Goal: Task Accomplishment & Management: Manage account settings

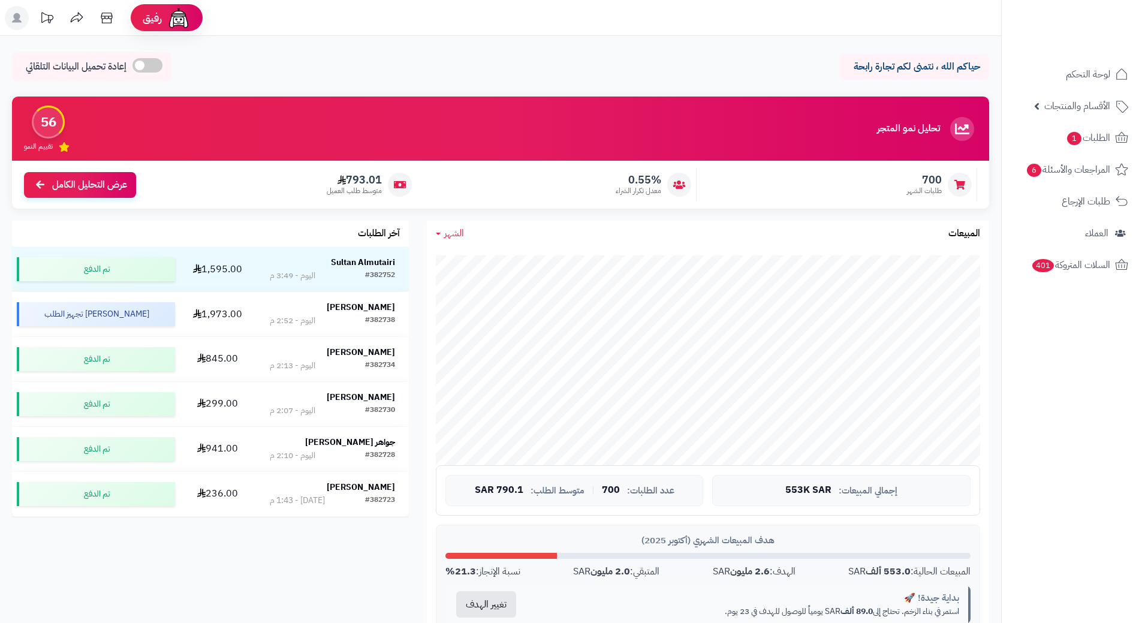
click at [1091, 132] on span "الطلبات 1" at bounding box center [1088, 137] width 44 height 17
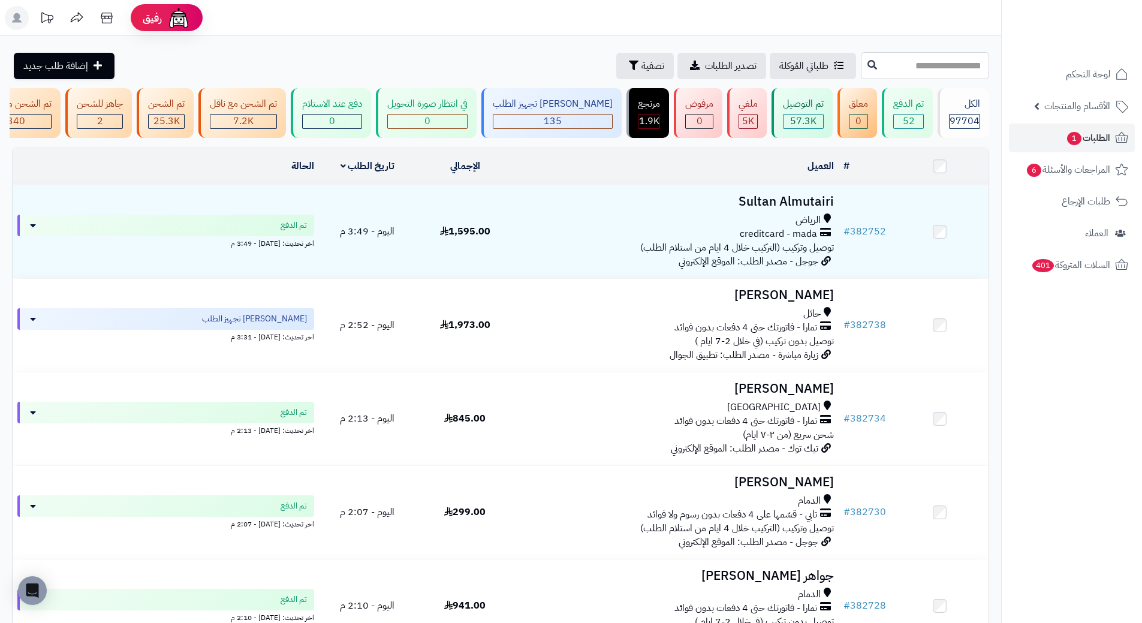
click at [911, 73] on input "text" at bounding box center [925, 65] width 128 height 27
paste input "******"
type input "******"
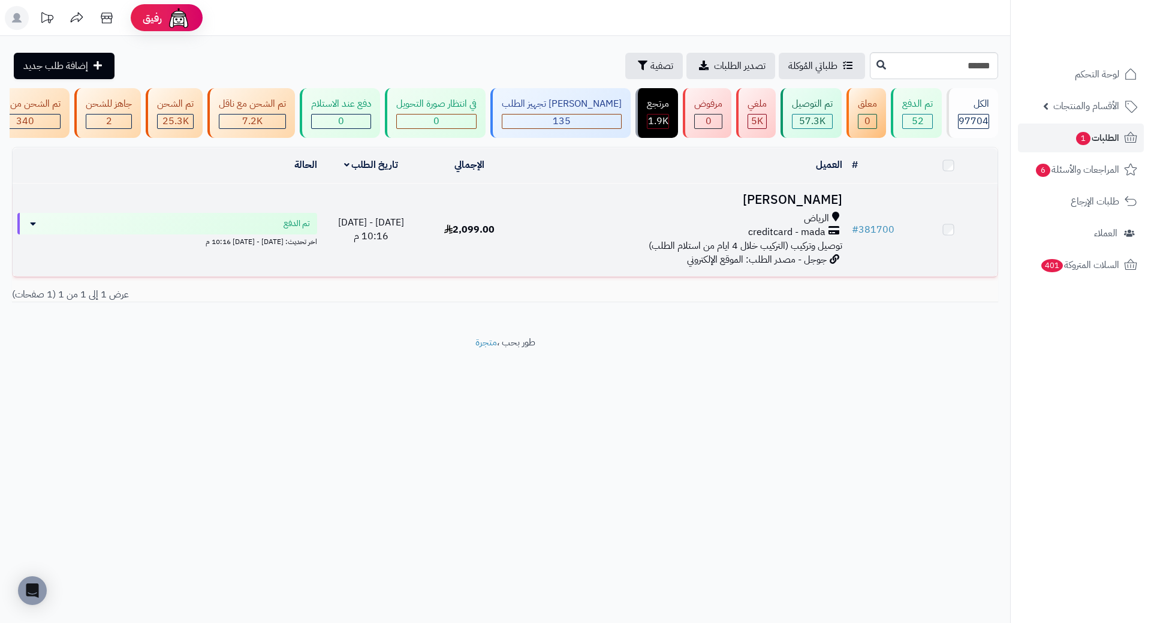
click at [812, 198] on td "[PERSON_NAME] الرياض creditcard - mada توصيل وتركيب (التركيب خلال 4 ايام من است…" at bounding box center [683, 229] width 328 height 93
click at [813, 206] on h3 "[PERSON_NAME]" at bounding box center [683, 202] width 318 height 14
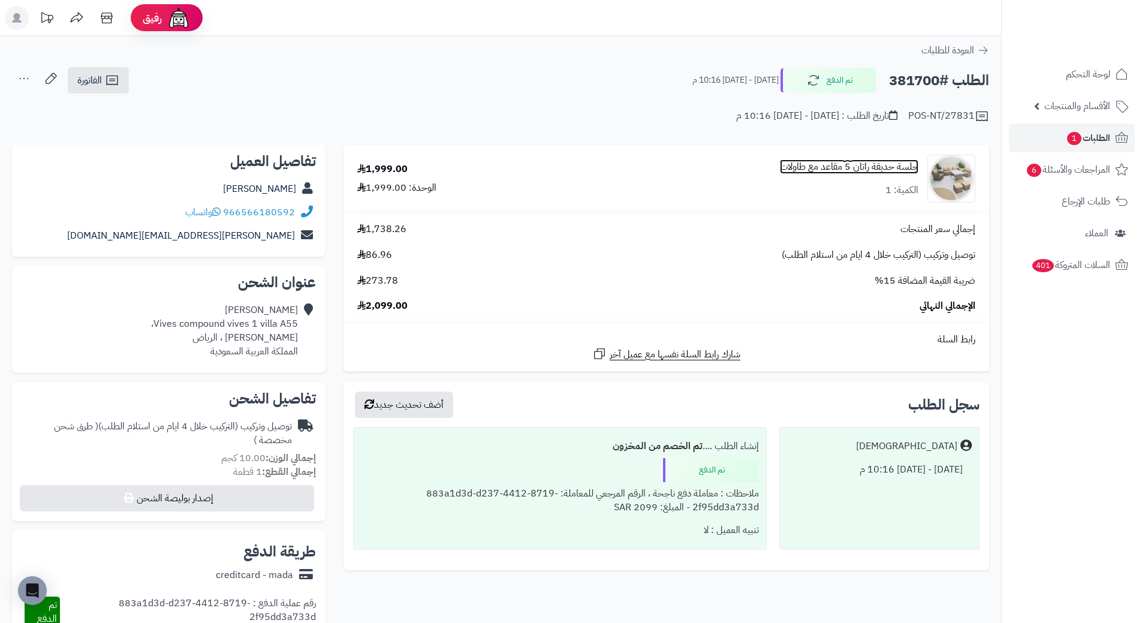
click at [858, 169] on link "جلسة حديقة راتان 5 مقاعد مع طاولات" at bounding box center [849, 167] width 138 height 14
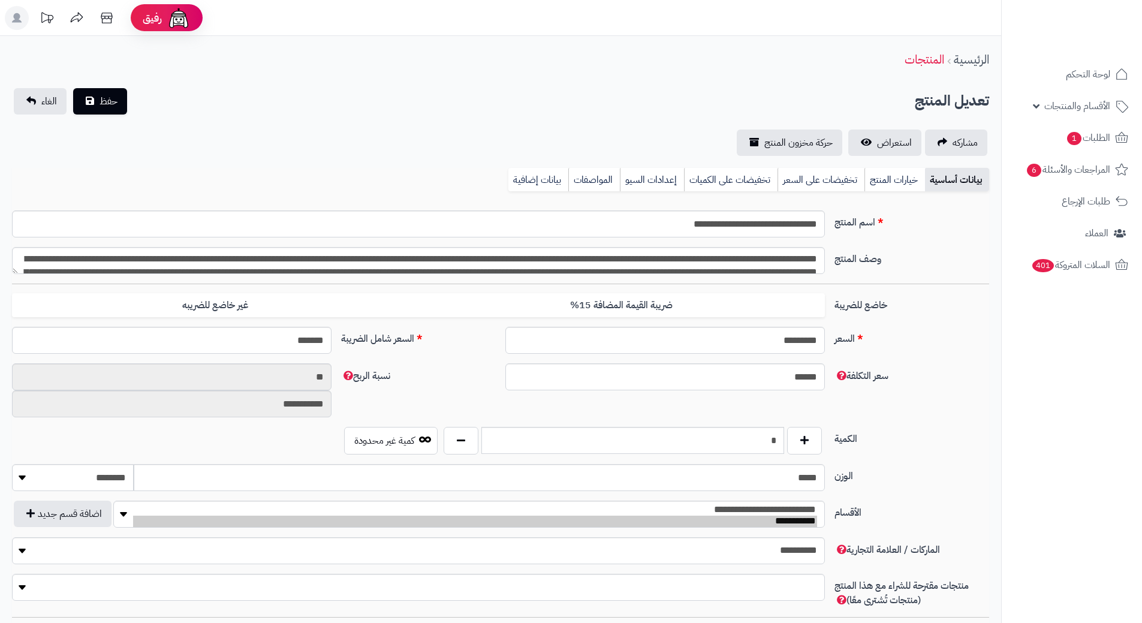
type input "*******"
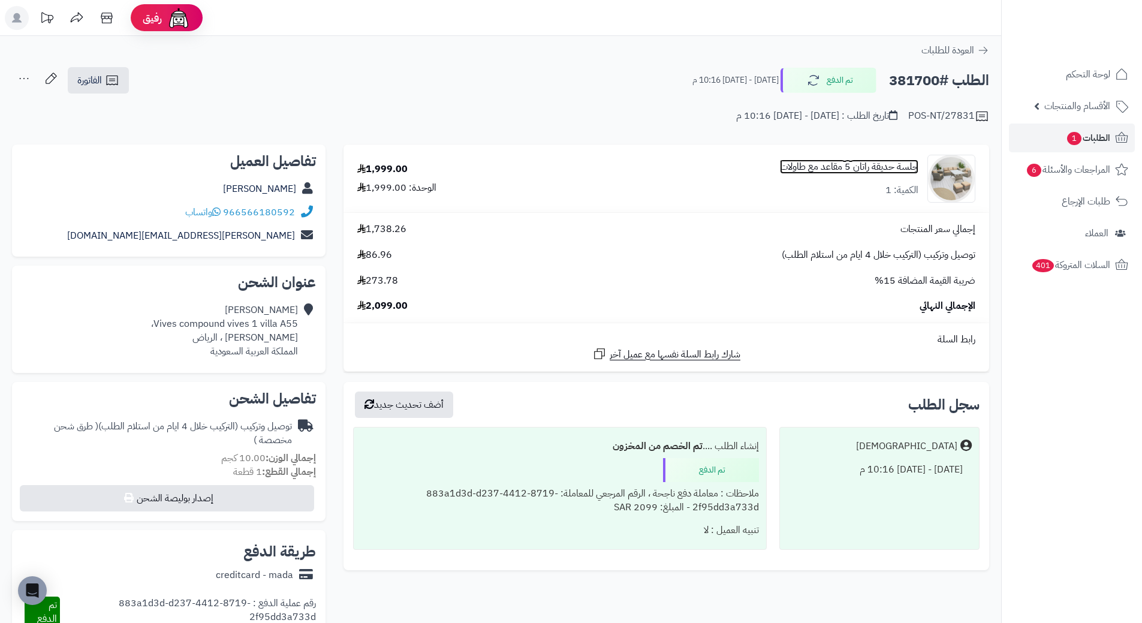
click at [886, 171] on link "جلسة حديقة راتان 5 مقاعد مع طاولات" at bounding box center [849, 167] width 138 height 14
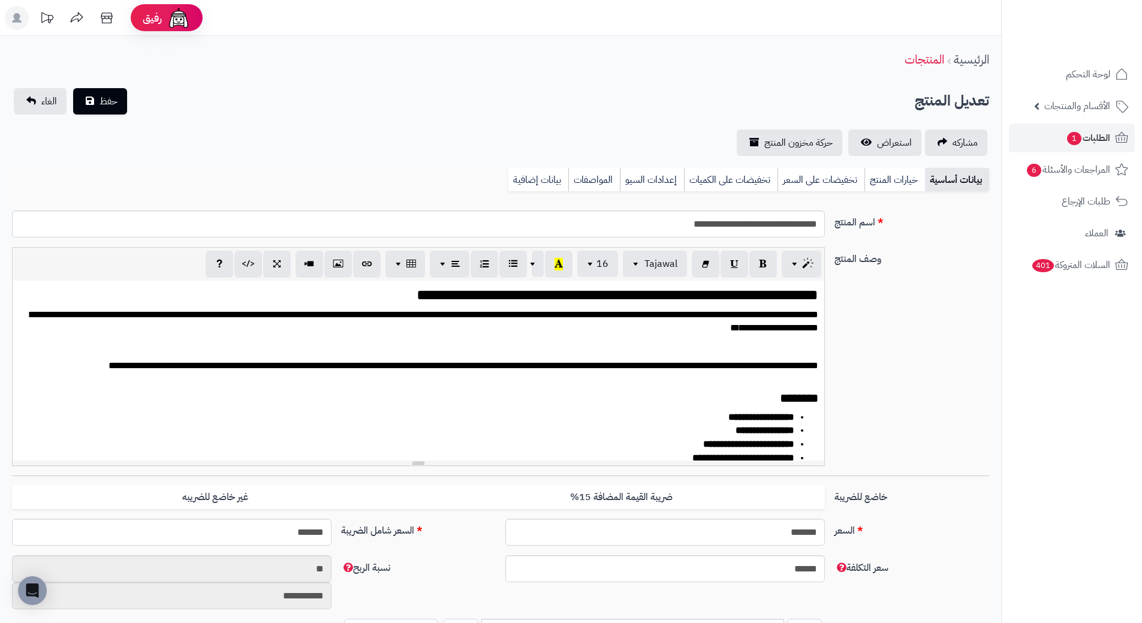
scroll to position [459, 0]
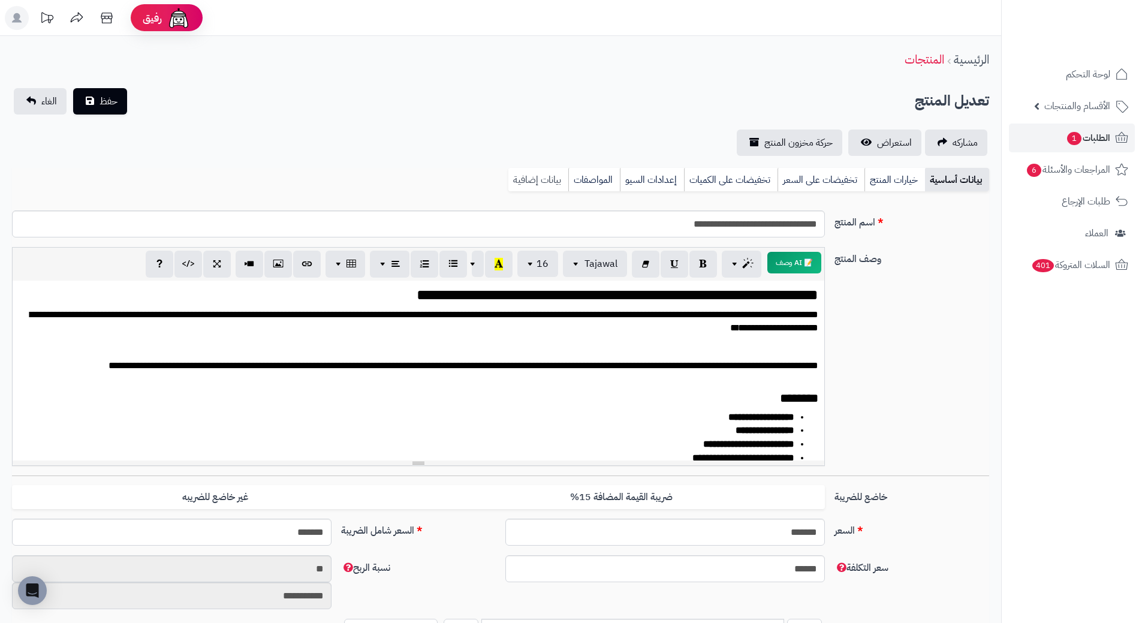
click at [545, 182] on link "بيانات إضافية" at bounding box center [538, 180] width 60 height 24
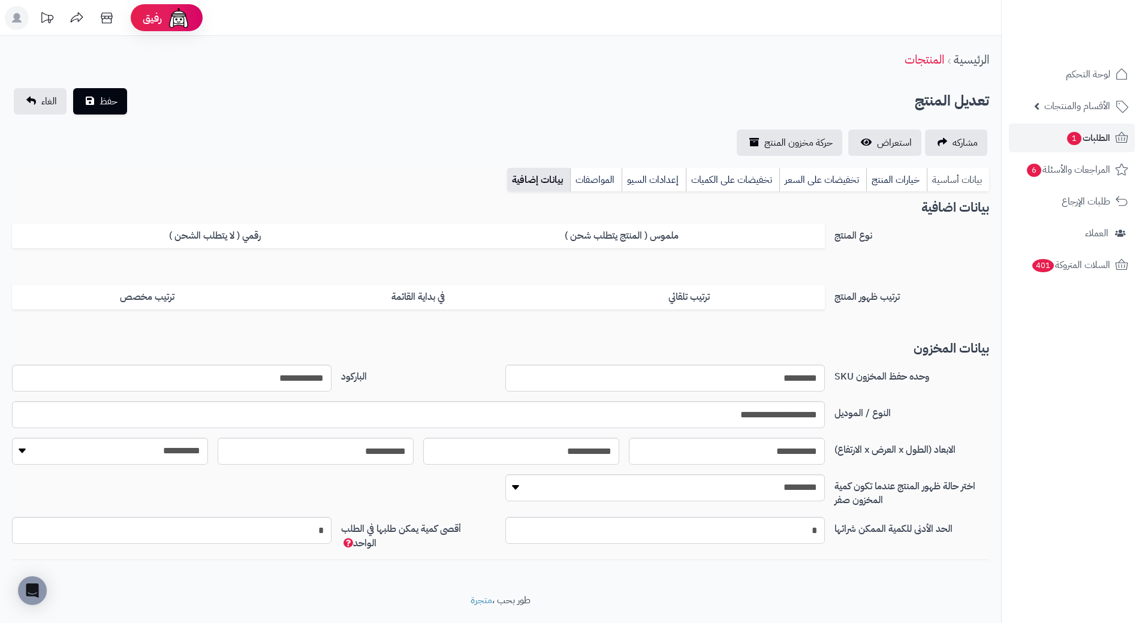
click at [978, 188] on link "بيانات أساسية" at bounding box center [958, 180] width 62 height 24
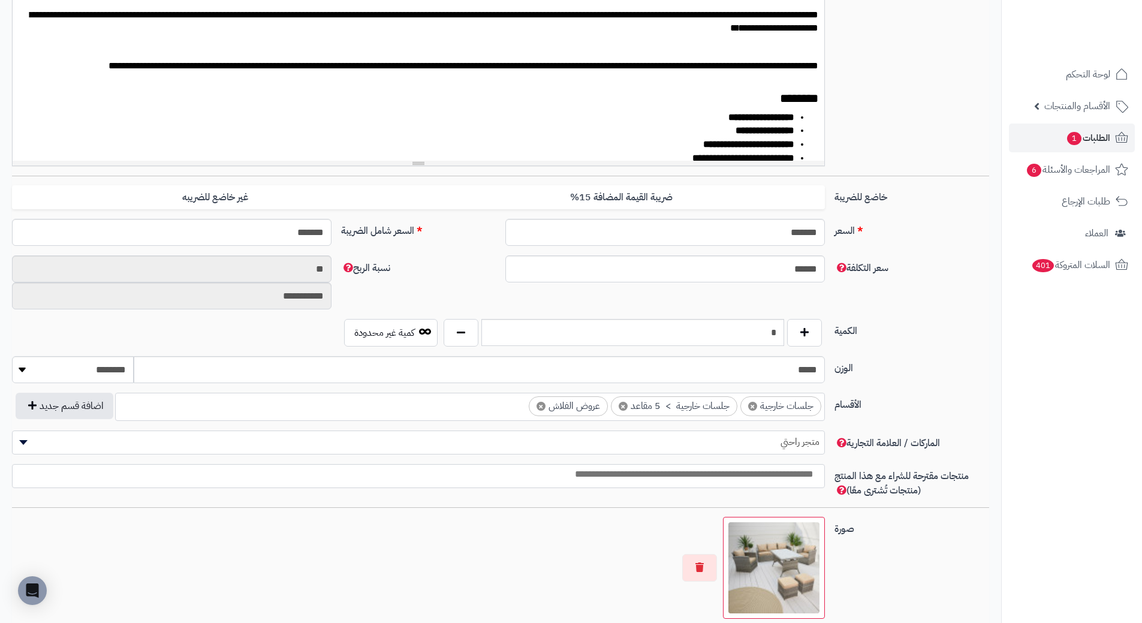
scroll to position [599, 0]
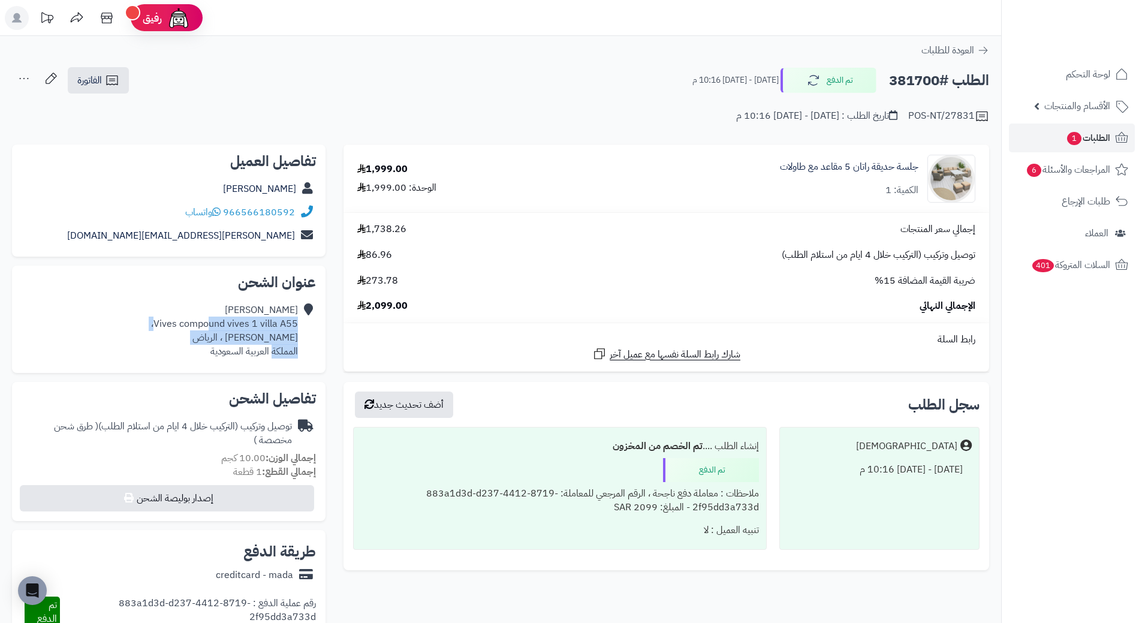
drag, startPoint x: 211, startPoint y: 322, endPoint x: 272, endPoint y: 345, distance: 64.9
click at [272, 345] on div "[PERSON_NAME] Vives compound vives 1 villa A55، [GEOGRAPHIC_DATA] ، [PERSON_NAM…" at bounding box center [224, 330] width 147 height 55
click at [1102, 132] on span "الطلبات 1" at bounding box center [1088, 137] width 44 height 17
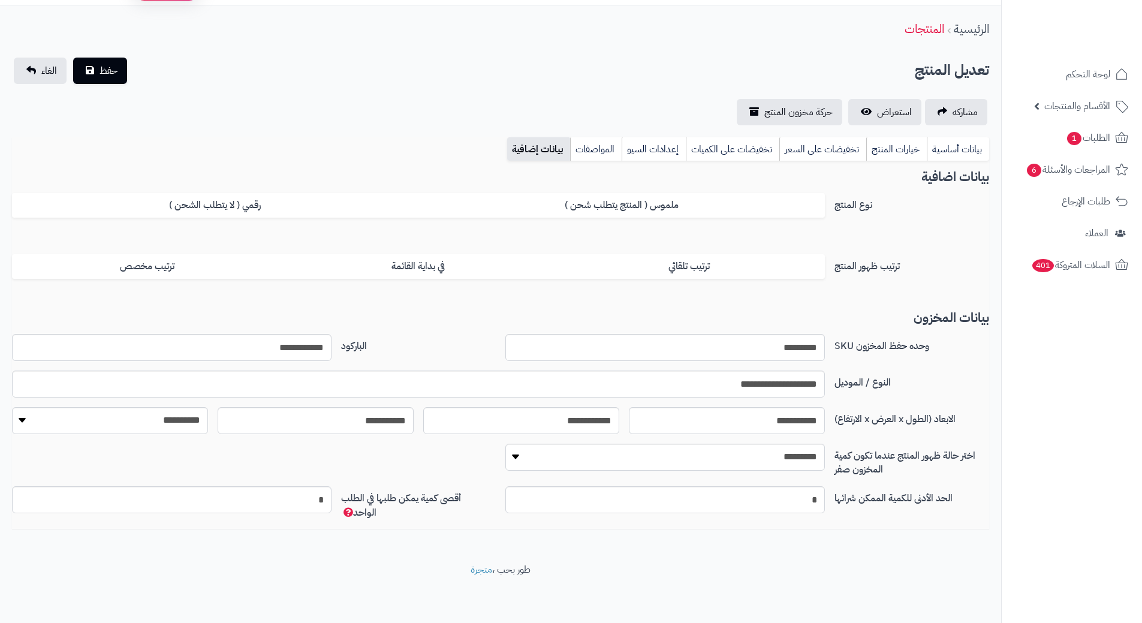
scroll to position [31, 0]
click at [952, 147] on link "بيانات أساسية" at bounding box center [958, 149] width 62 height 24
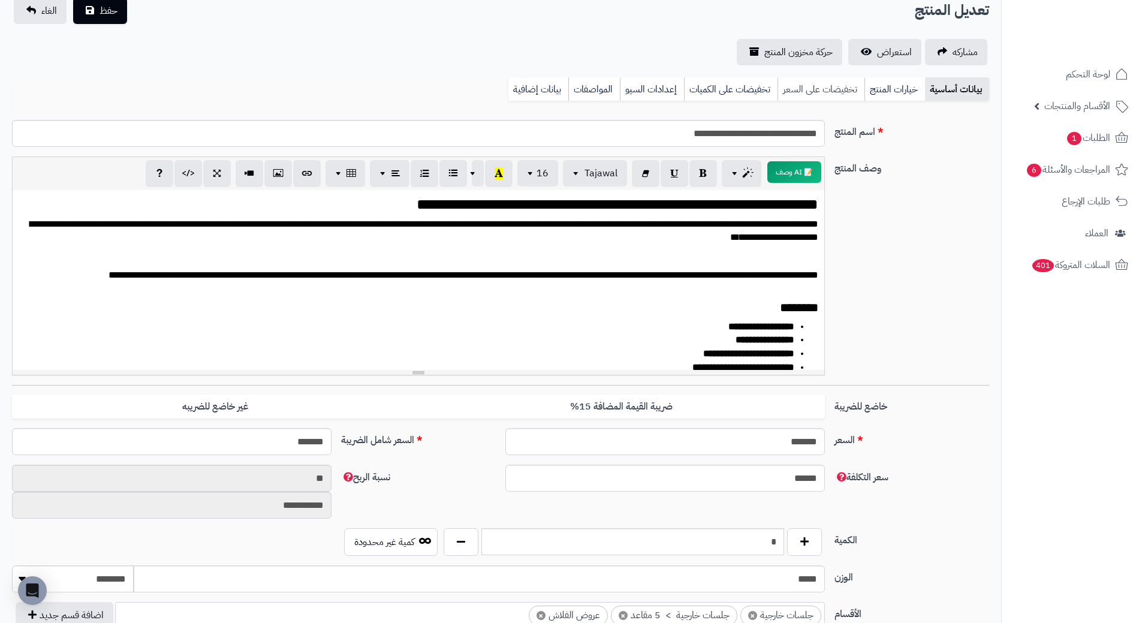
scroll to position [0, 0]
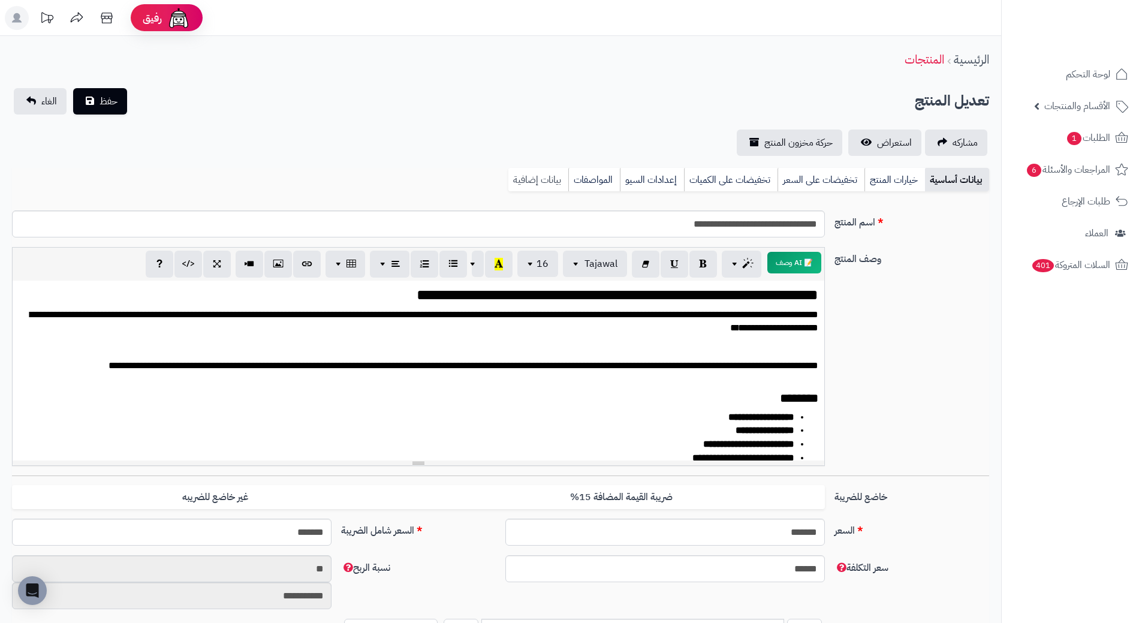
click at [558, 179] on link "بيانات إضافية" at bounding box center [538, 180] width 60 height 24
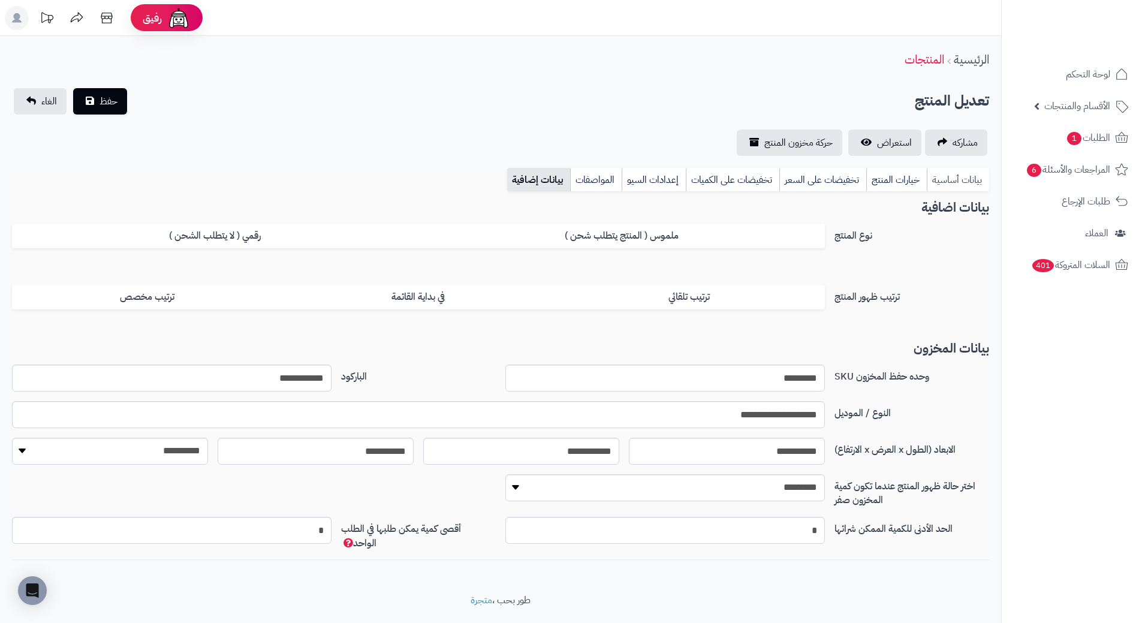
click at [949, 186] on link "بيانات أساسية" at bounding box center [958, 180] width 62 height 24
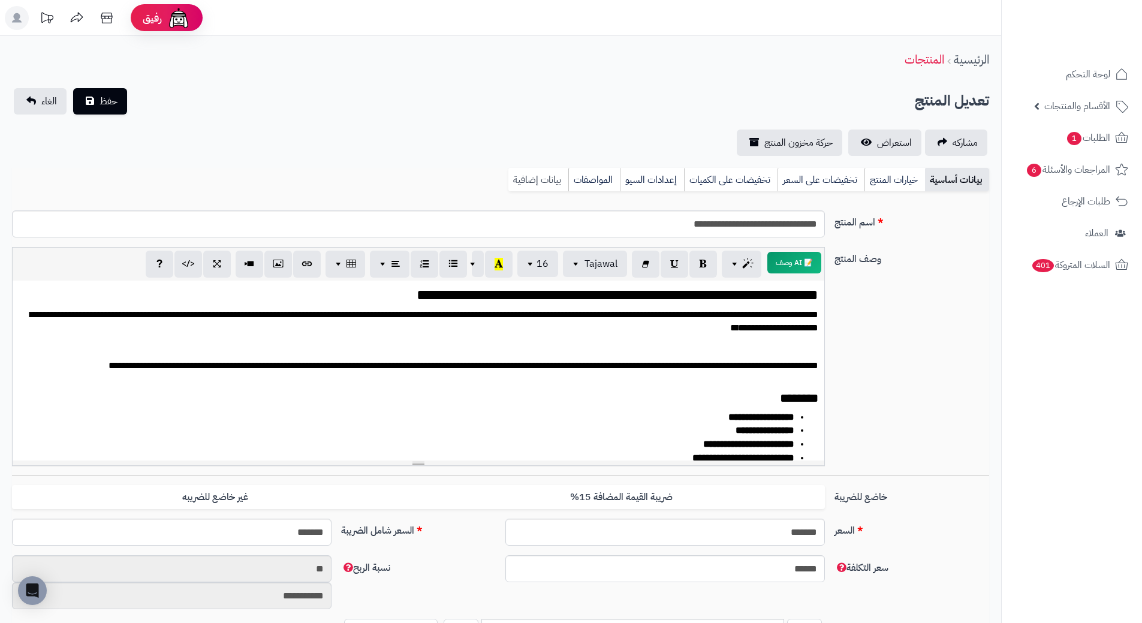
click at [557, 179] on link "بيانات إضافية" at bounding box center [538, 180] width 60 height 24
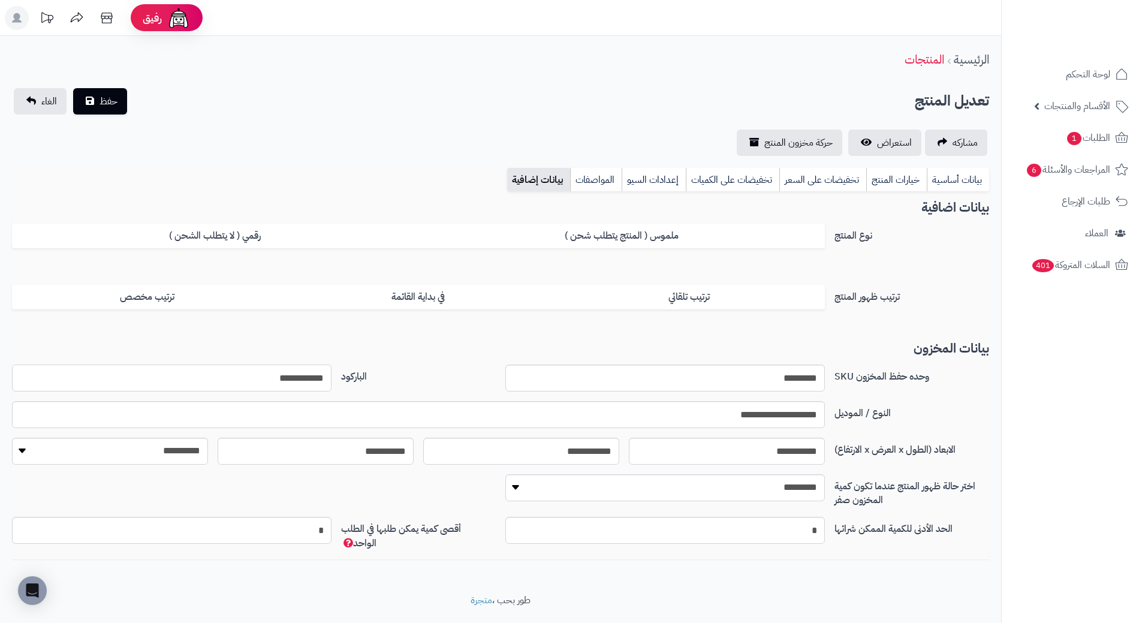
click at [288, 381] on input "**********" at bounding box center [171, 377] width 319 height 27
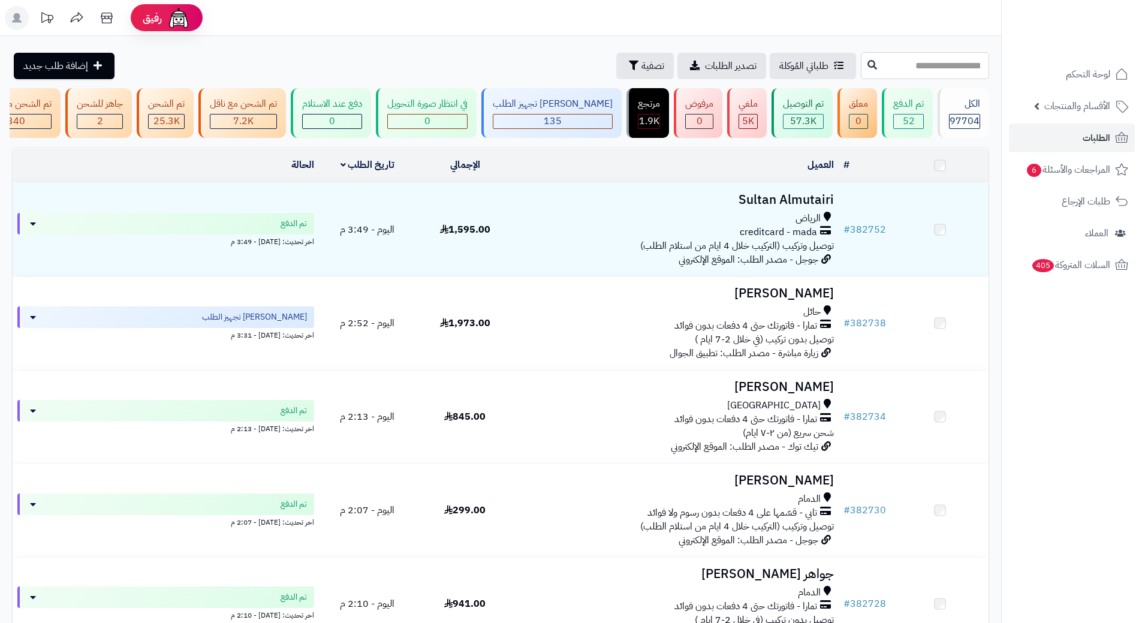
drag, startPoint x: 0, startPoint y: 0, endPoint x: 837, endPoint y: 71, distance: 840.3
click at [861, 71] on input "text" at bounding box center [925, 65] width 128 height 27
paste input "******"
type input "******"
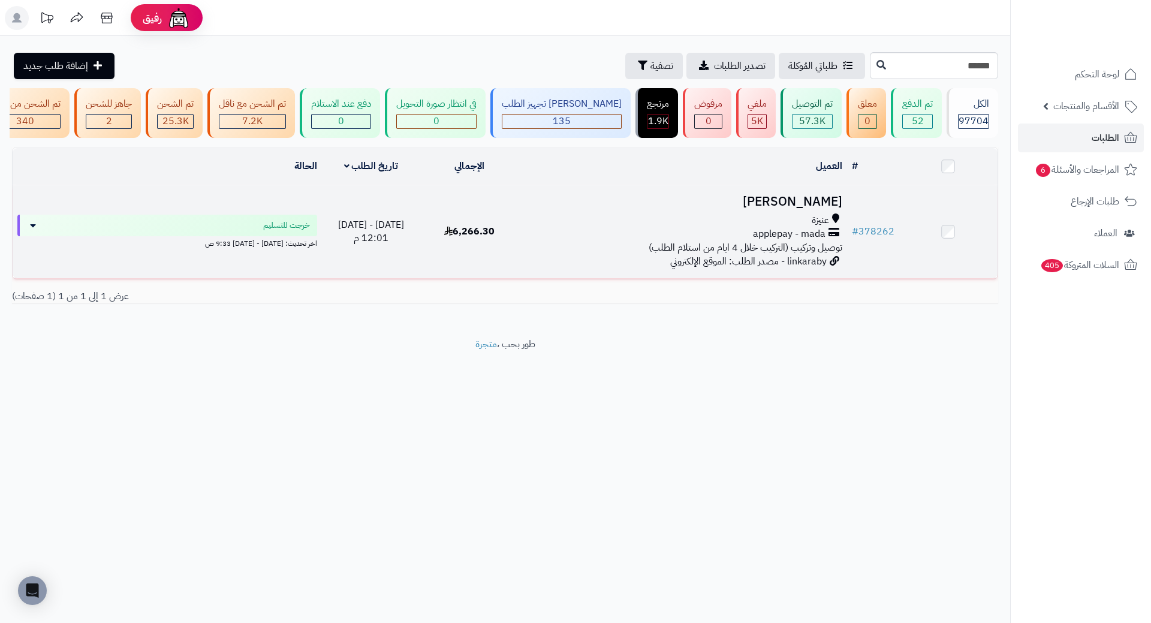
click at [793, 203] on h3 "تماضر سليمان" at bounding box center [683, 202] width 318 height 14
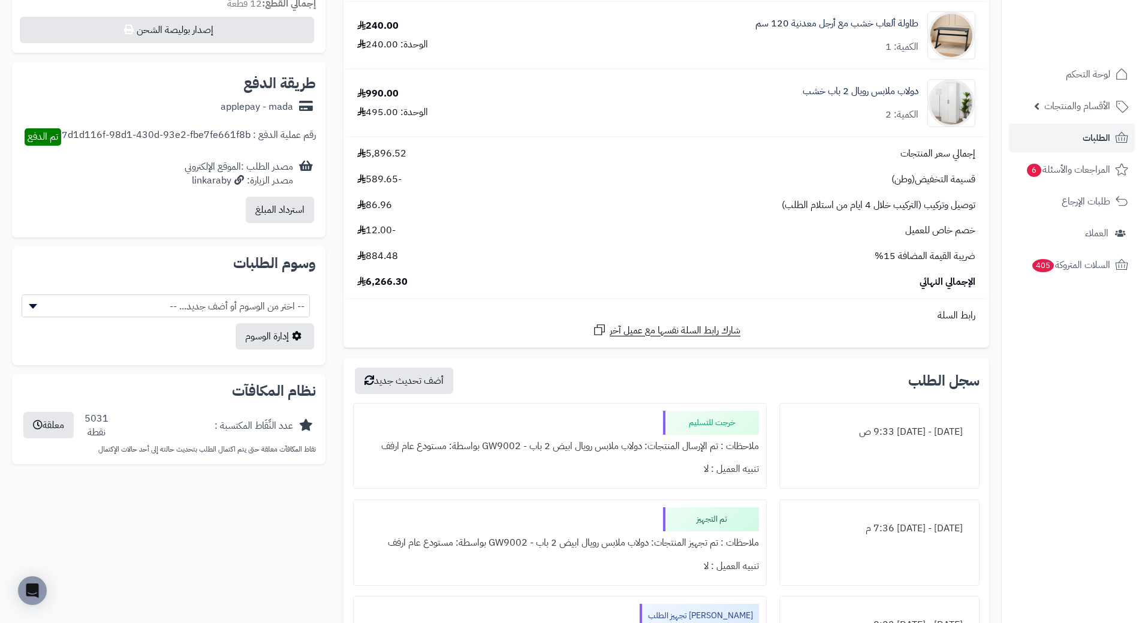
scroll to position [539, 0]
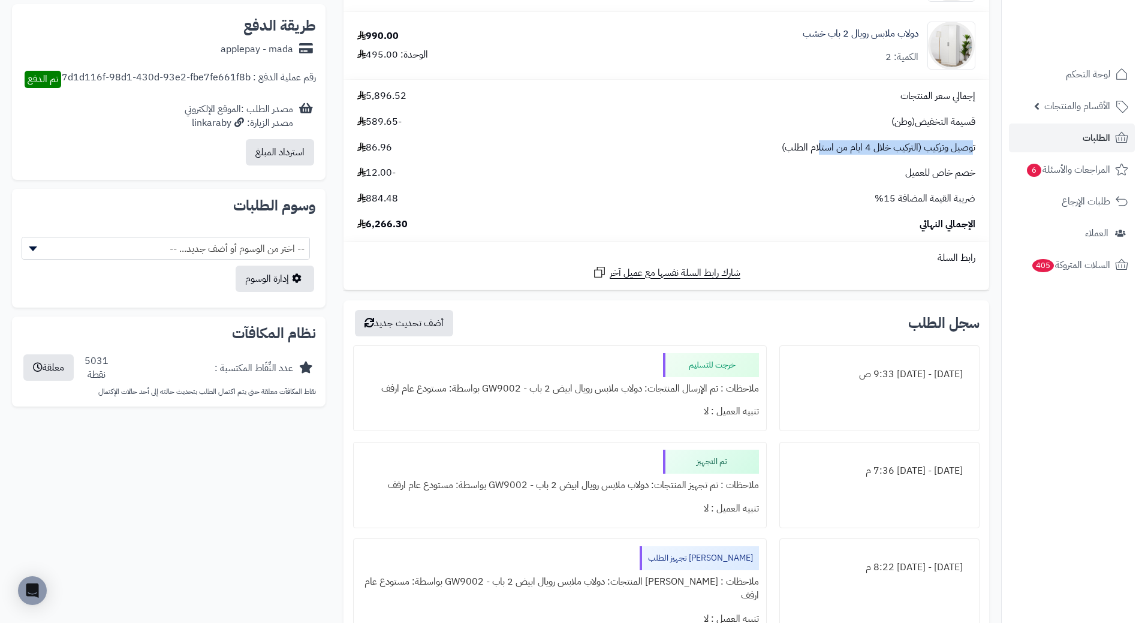
click at [819, 149] on span "توصيل وتركيب (التركيب خلال 4 ايام من استلام الطلب)" at bounding box center [879, 148] width 194 height 14
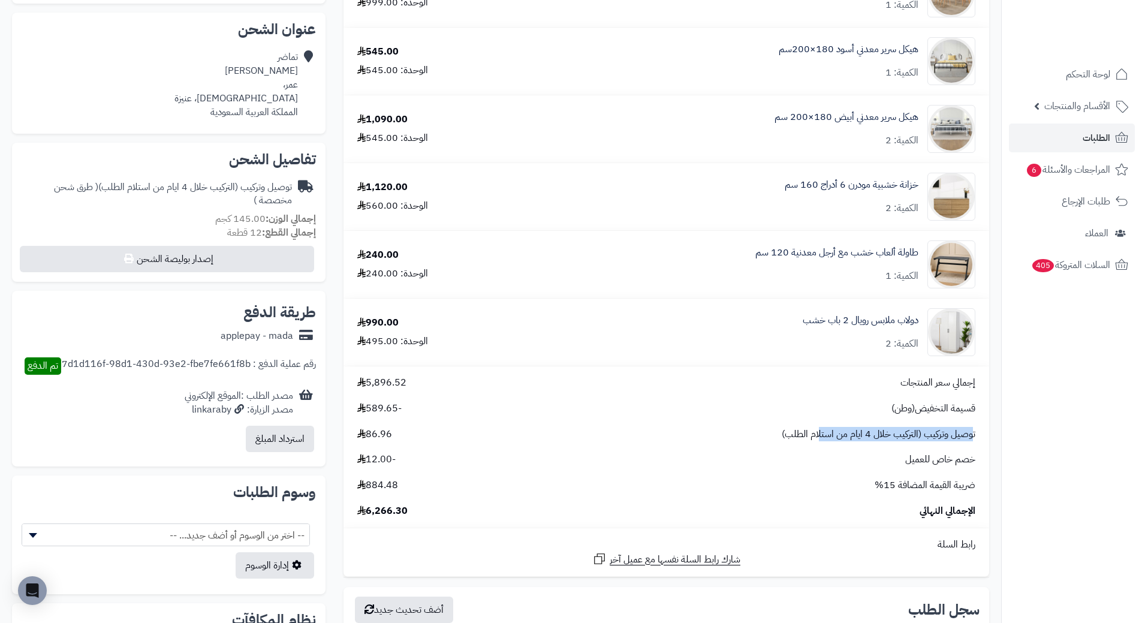
scroll to position [300, 0]
